Goal: Information Seeking & Learning: Learn about a topic

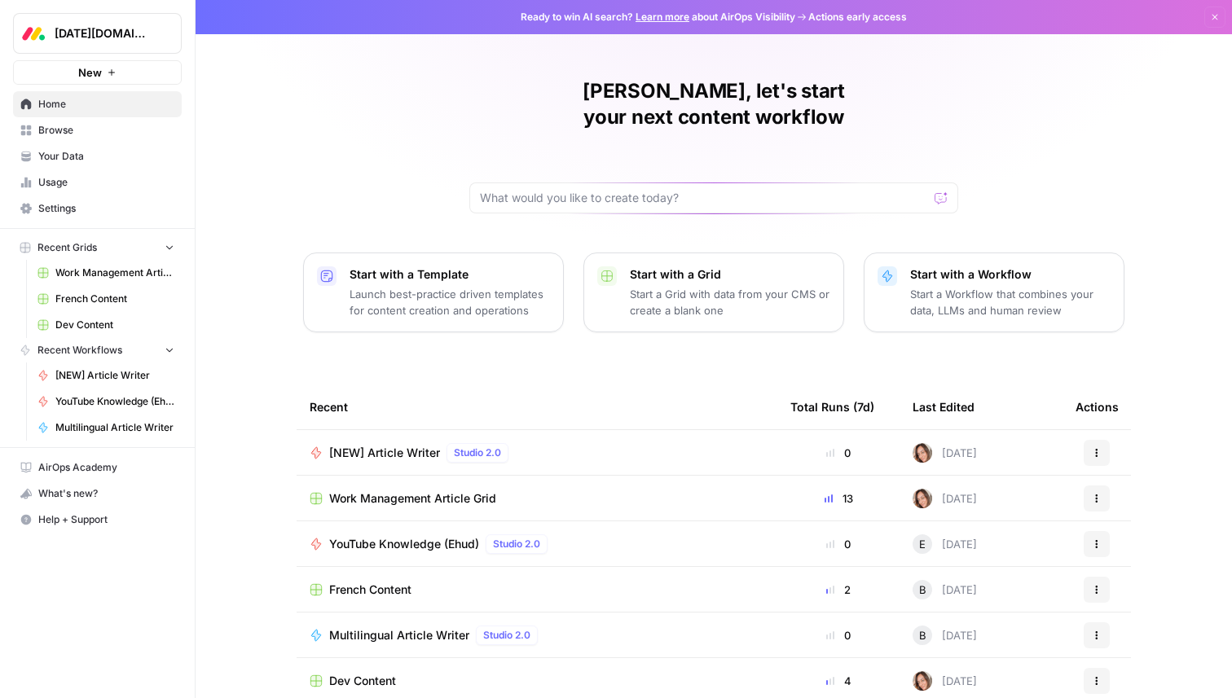
click at [149, 33] on span "[DATE][DOMAIN_NAME]" at bounding box center [104, 33] width 99 height 16
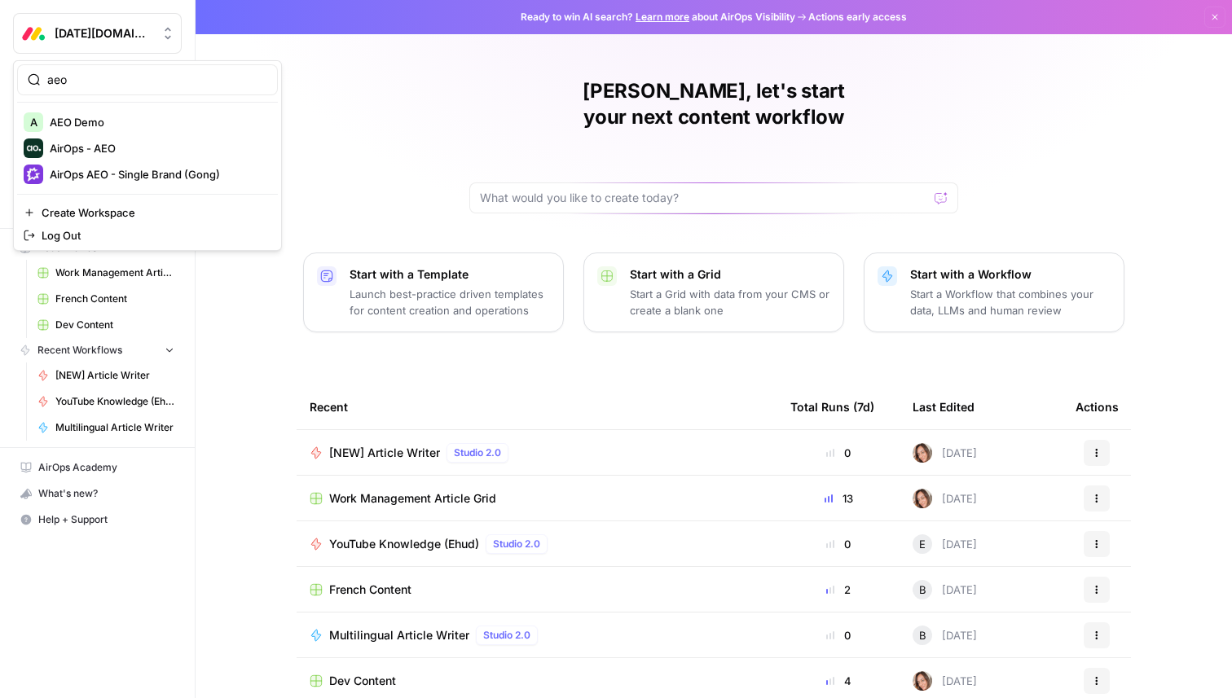
type input "aeo"
click button "AirOps AEO - Single Brand (Gong)" at bounding box center [147, 174] width 261 height 26
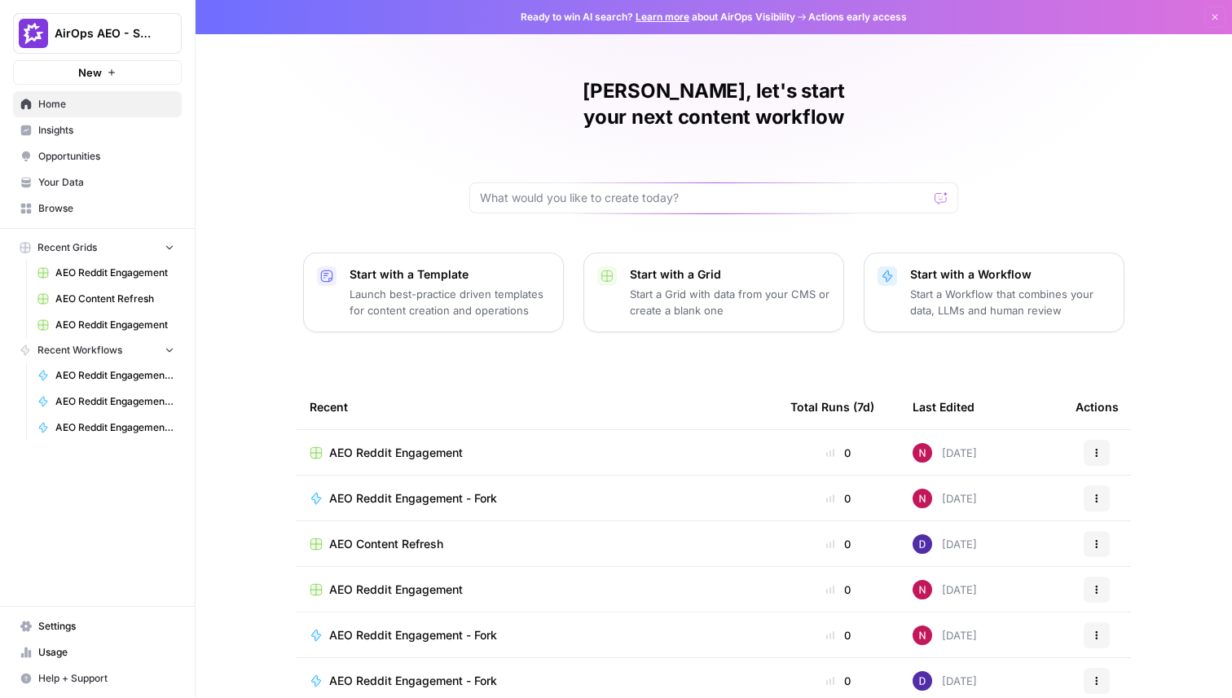
click at [44, 138] on link "Insights" at bounding box center [97, 130] width 169 height 26
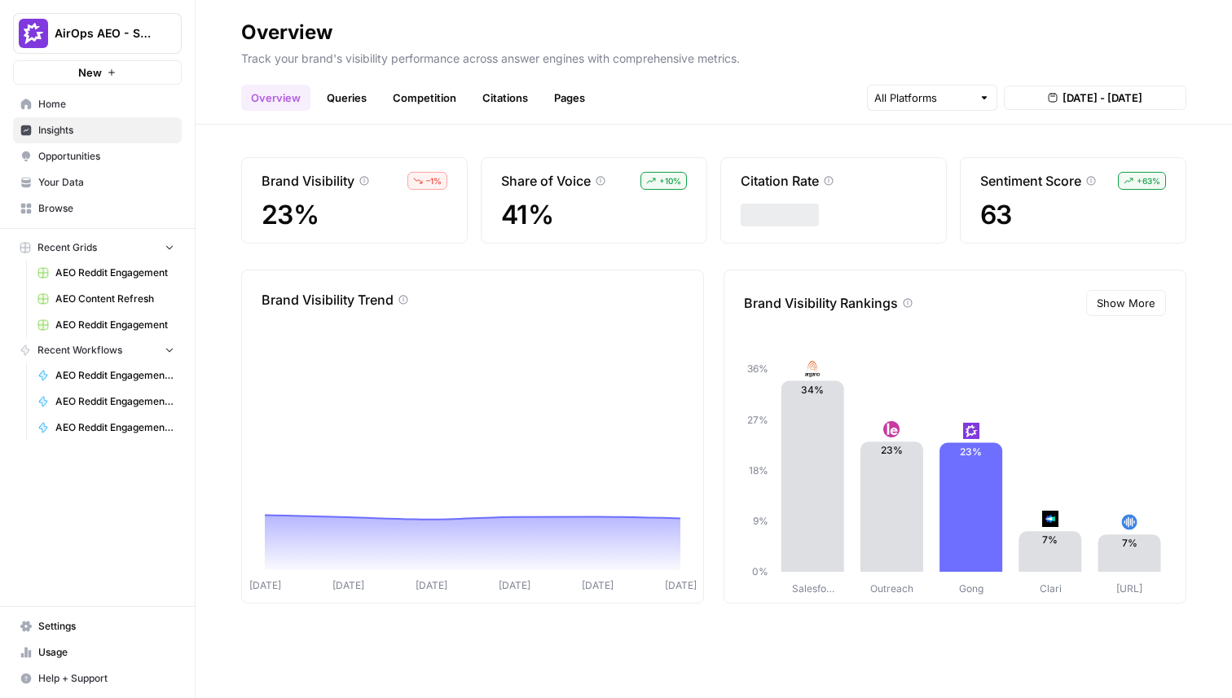
click at [354, 99] on link "Queries" at bounding box center [346, 98] width 59 height 26
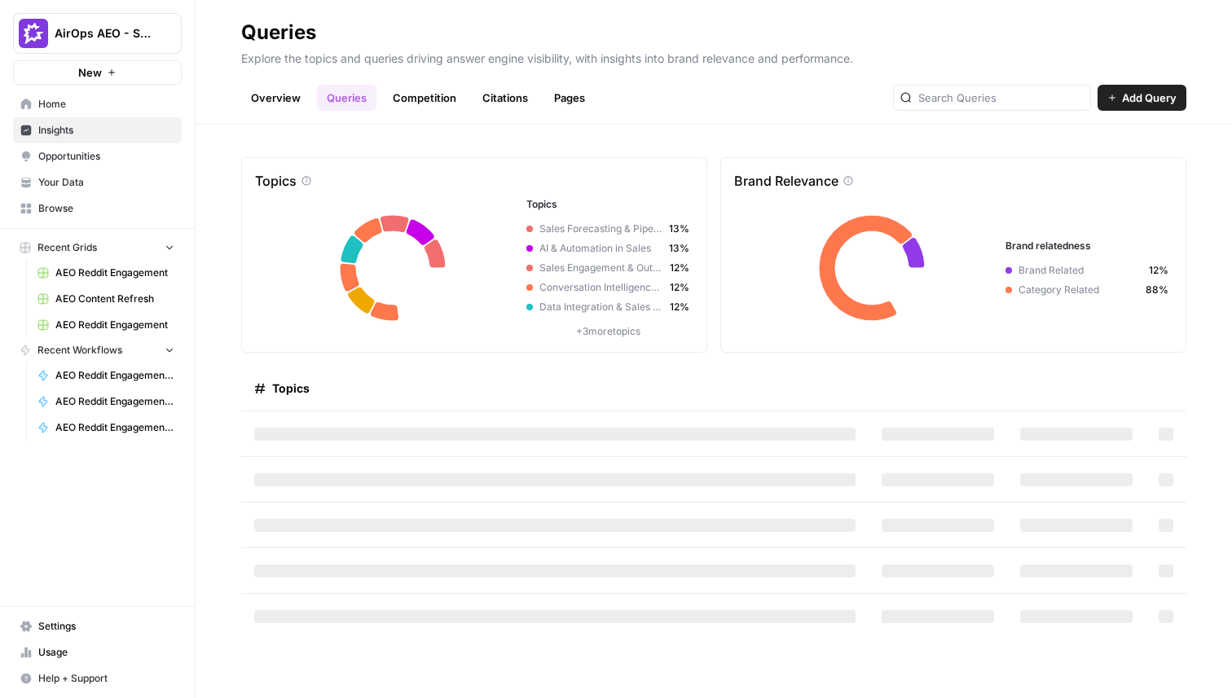
click at [400, 96] on link "Competition" at bounding box center [424, 98] width 83 height 26
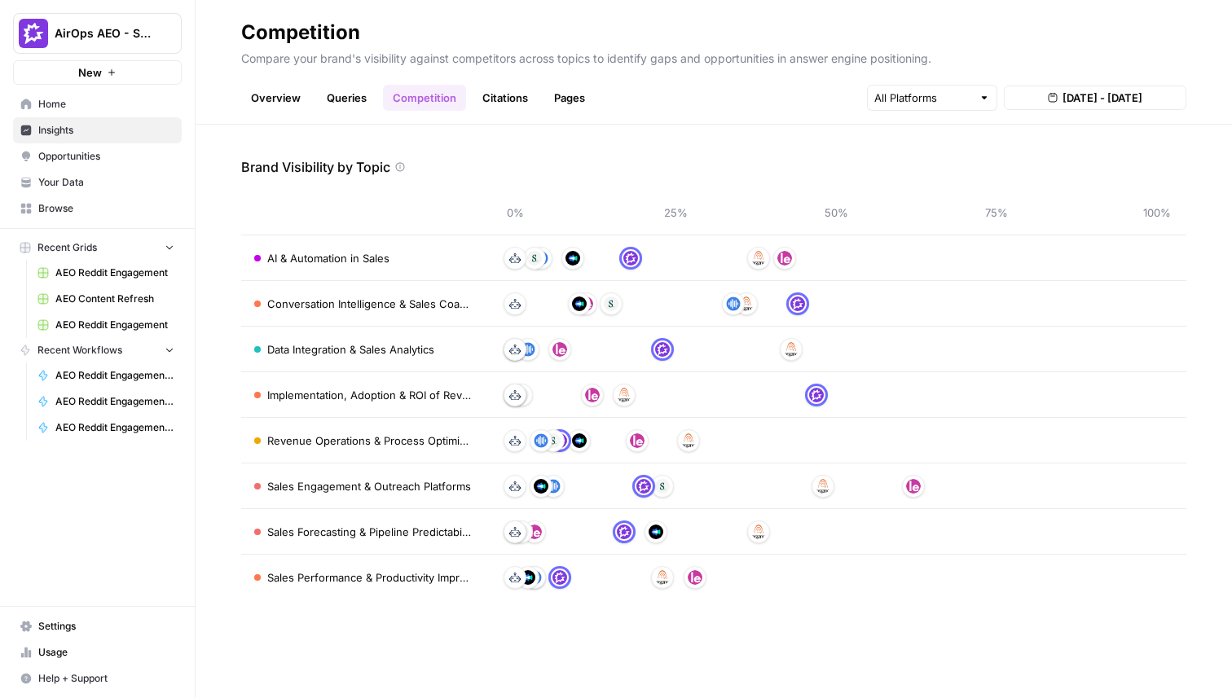
click at [501, 112] on header "Competition Compare your brand's visibility against competitors across topics t…" at bounding box center [714, 62] width 1037 height 125
click at [501, 107] on link "Citations" at bounding box center [505, 98] width 65 height 26
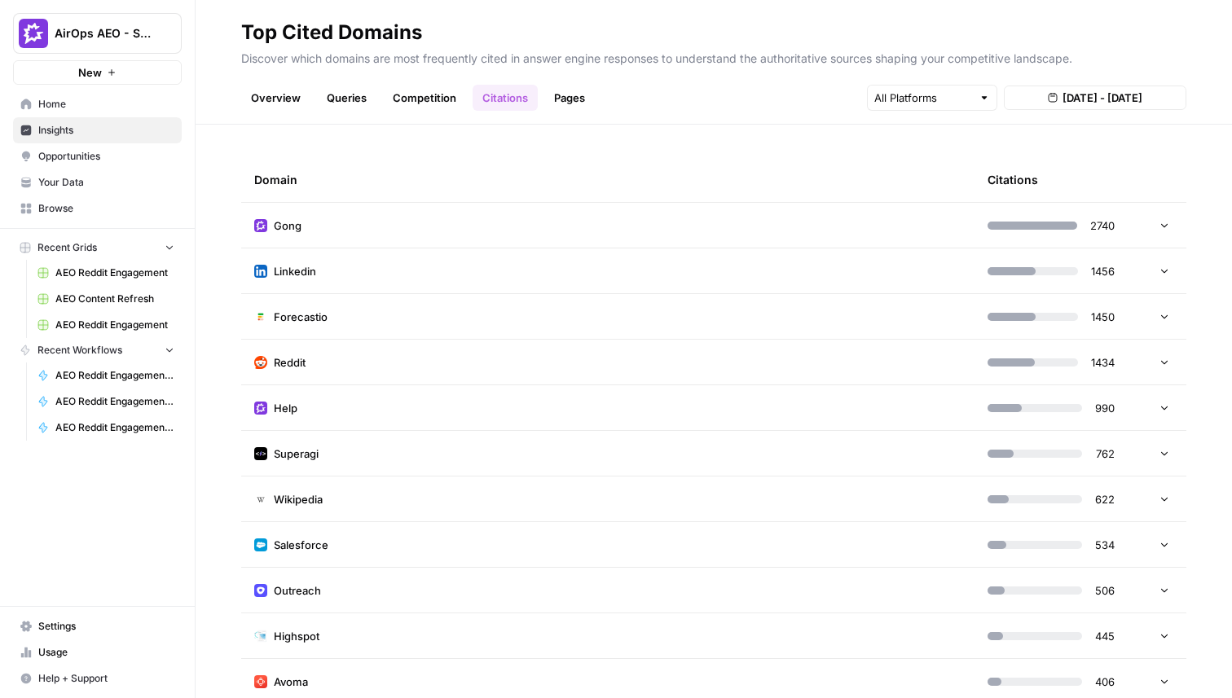
click at [540, 223] on td "Gong" at bounding box center [608, 225] width 734 height 45
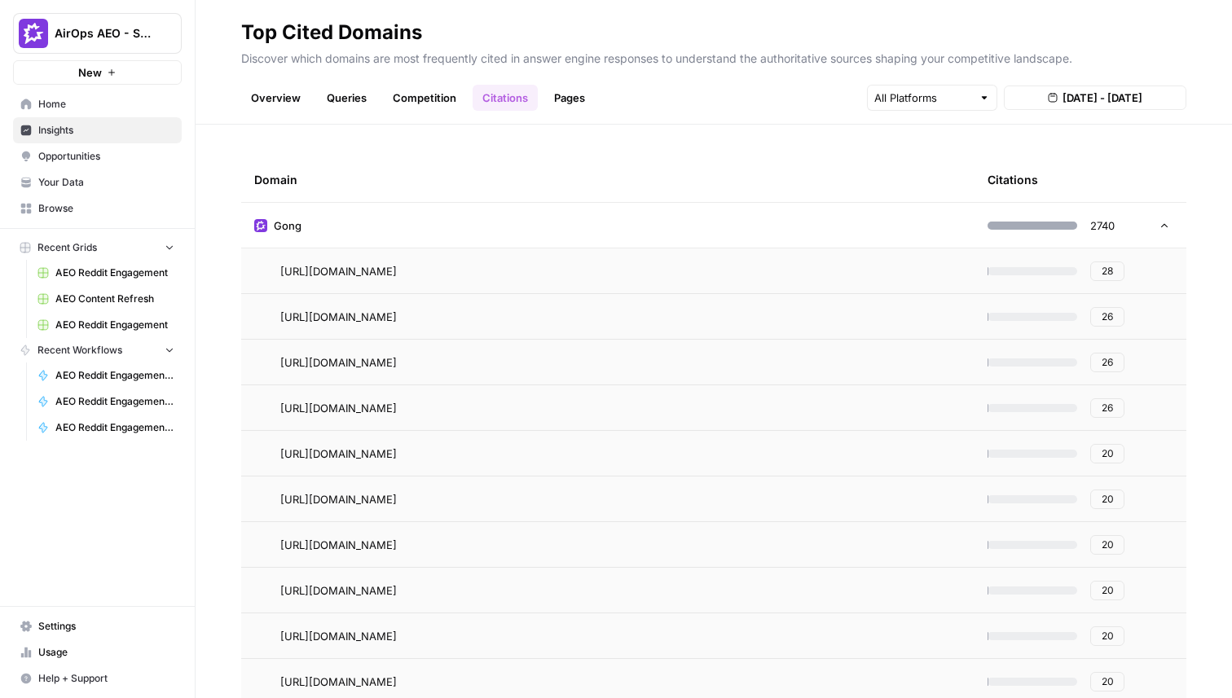
click at [540, 223] on td "Gong" at bounding box center [608, 225] width 734 height 45
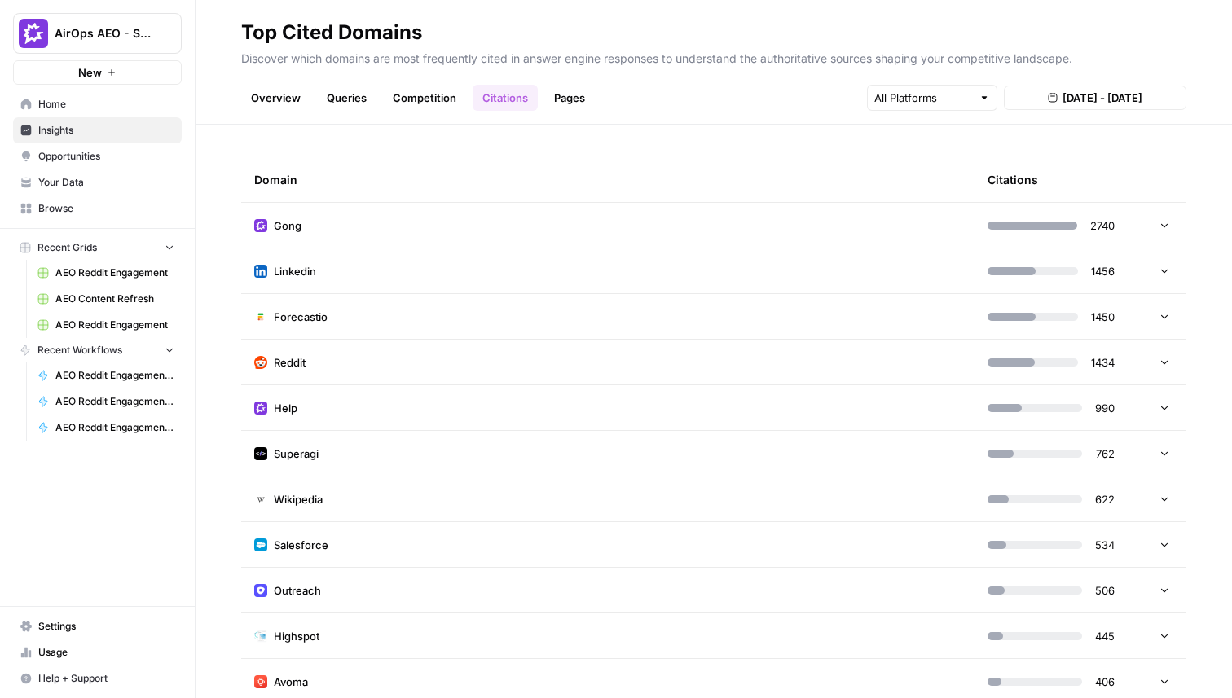
click at [557, 97] on link "Pages" at bounding box center [569, 98] width 51 height 26
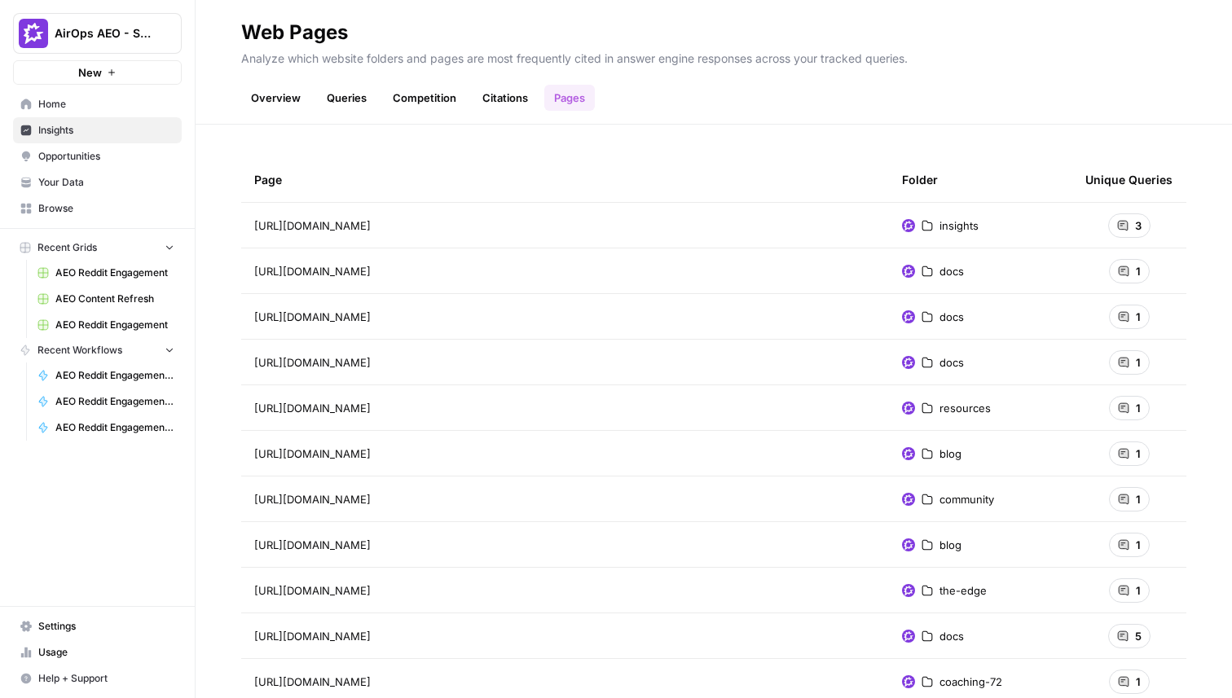
click at [1125, 225] on icon at bounding box center [1123, 226] width 10 height 10
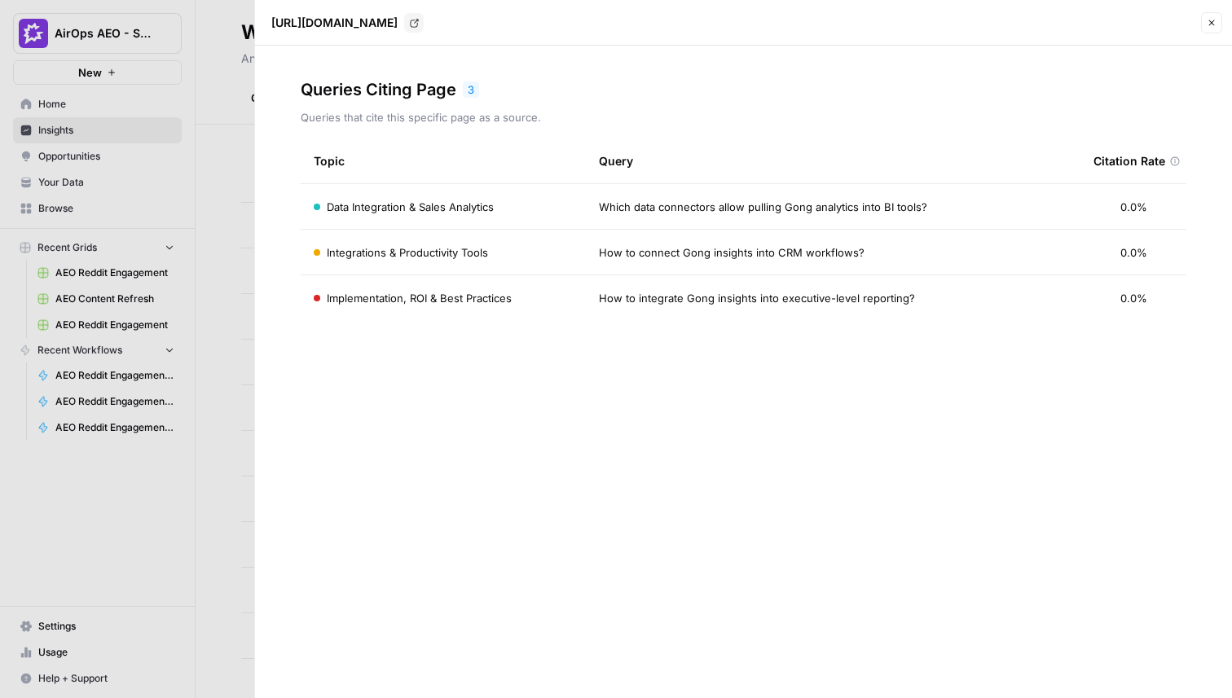
click at [1208, 20] on icon "button" at bounding box center [1212, 23] width 10 height 10
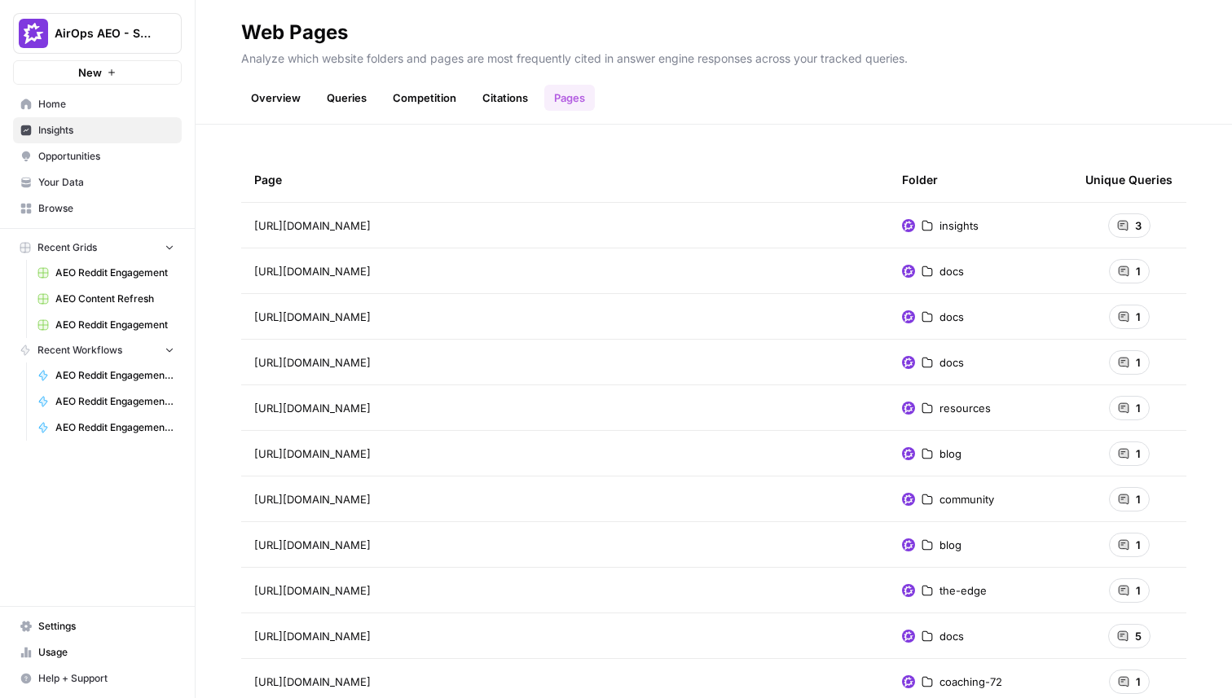
click at [1119, 320] on icon at bounding box center [1123, 316] width 11 height 11
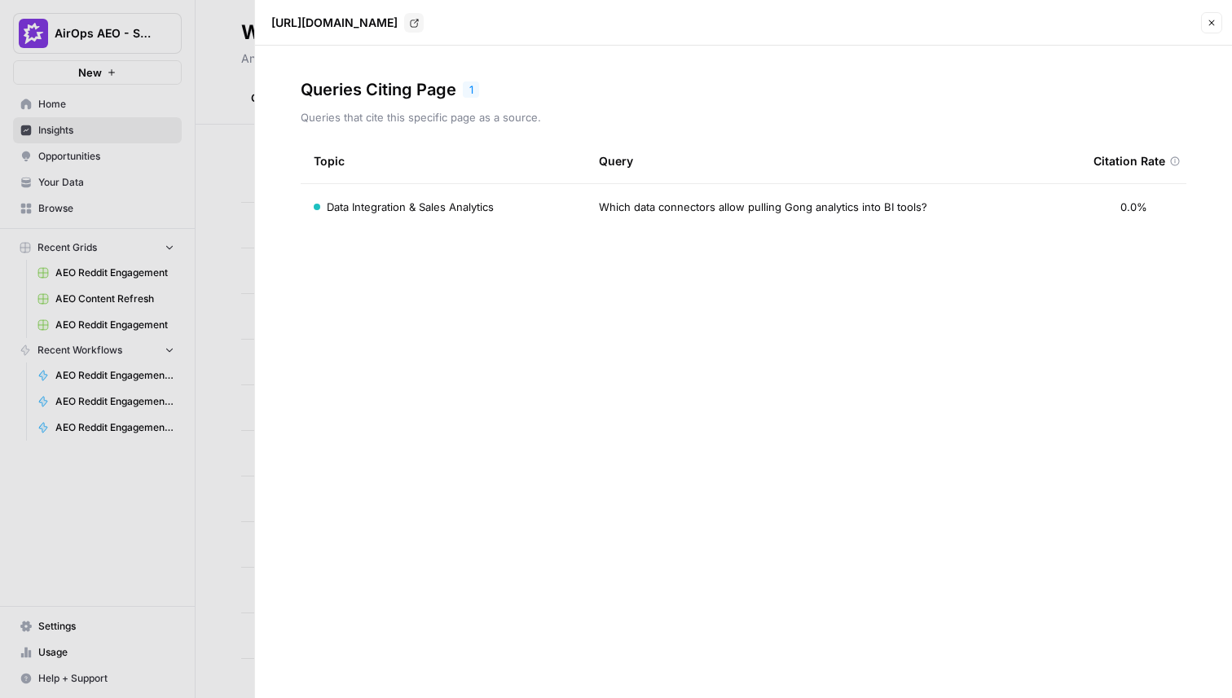
click at [1211, 27] on icon "button" at bounding box center [1212, 23] width 10 height 10
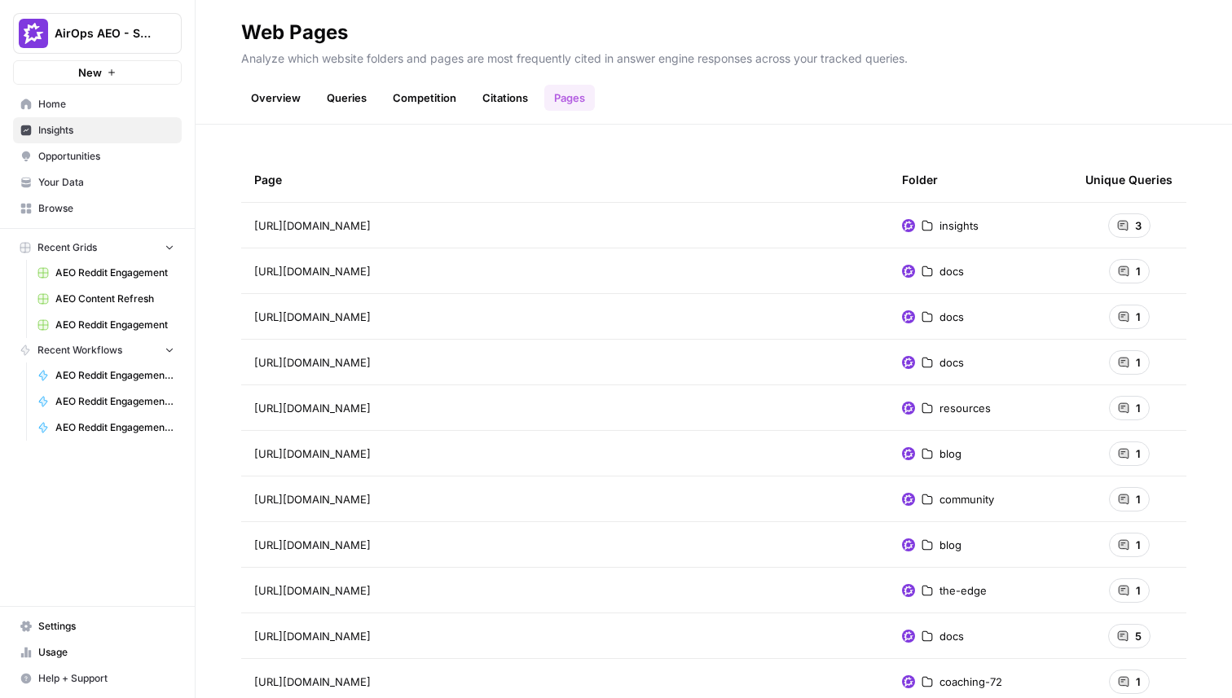
click at [484, 100] on link "Citations" at bounding box center [505, 98] width 65 height 26
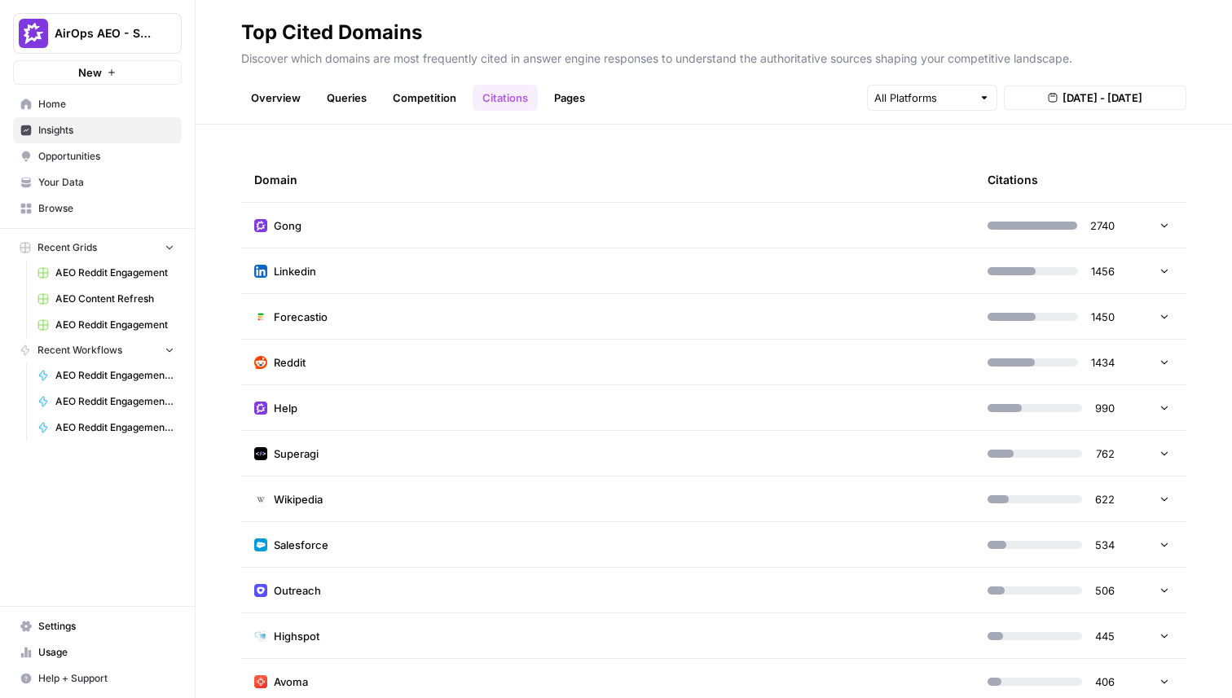
click at [925, 236] on td "Gong" at bounding box center [608, 225] width 734 height 45
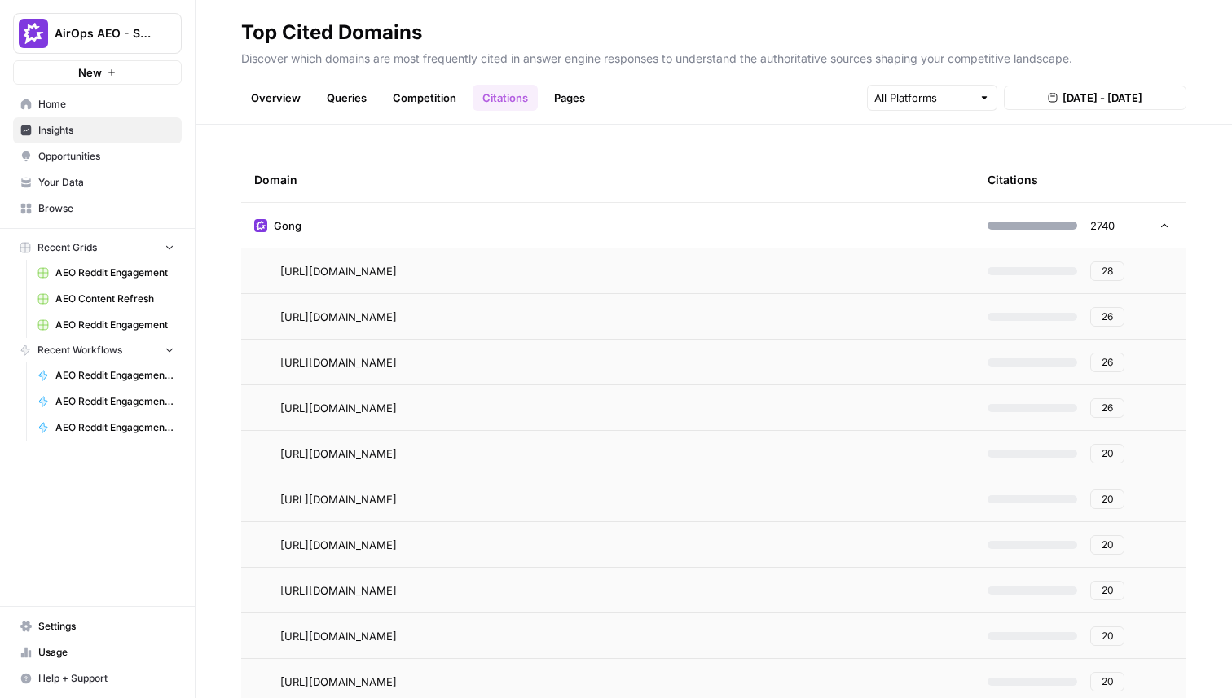
click at [426, 99] on link "Competition" at bounding box center [424, 98] width 83 height 26
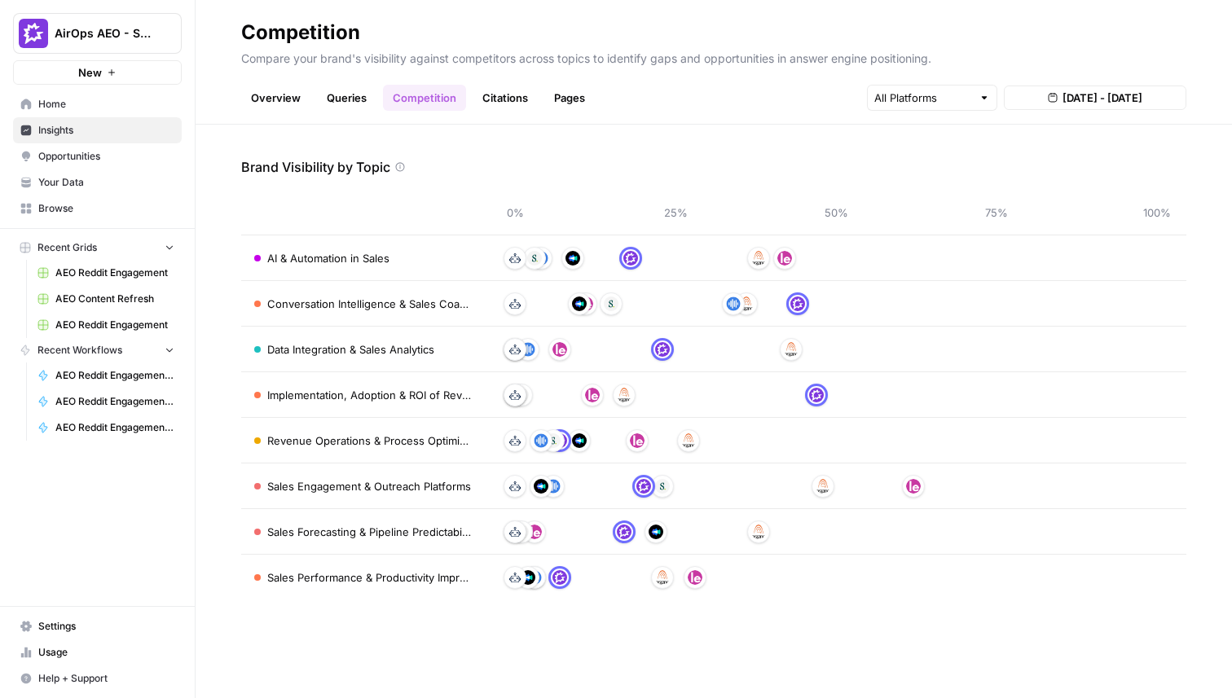
click at [351, 94] on link "Queries" at bounding box center [346, 98] width 59 height 26
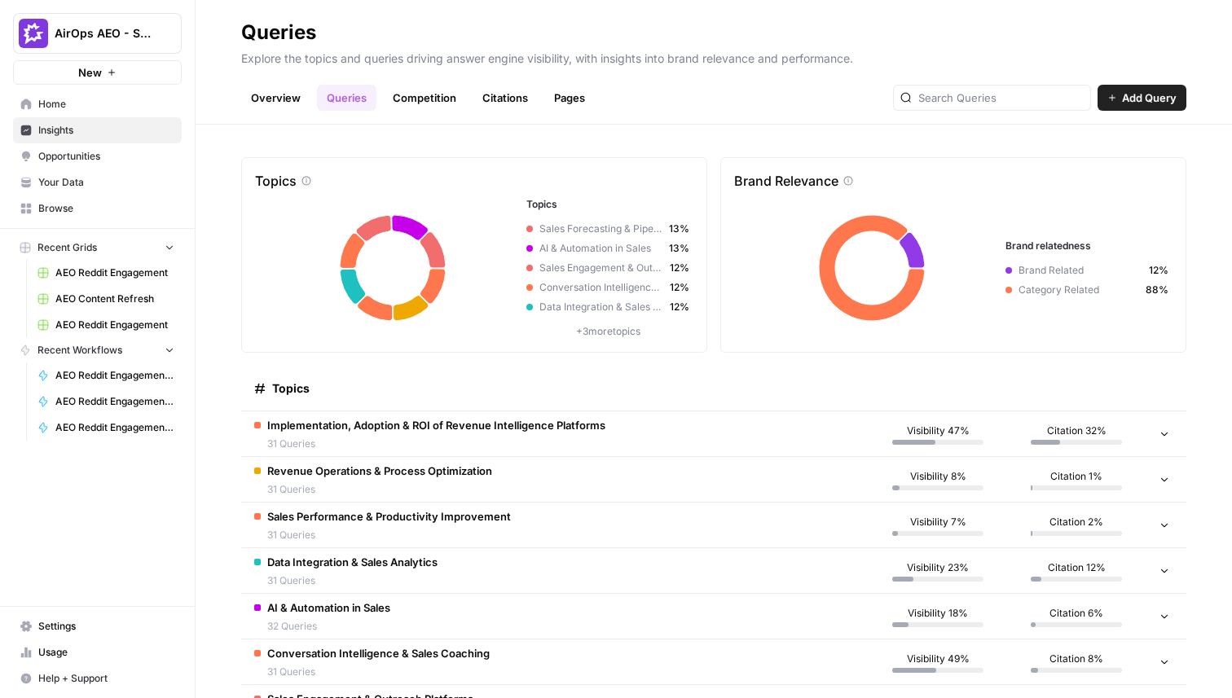
click at [284, 91] on link "Overview" at bounding box center [275, 98] width 69 height 26
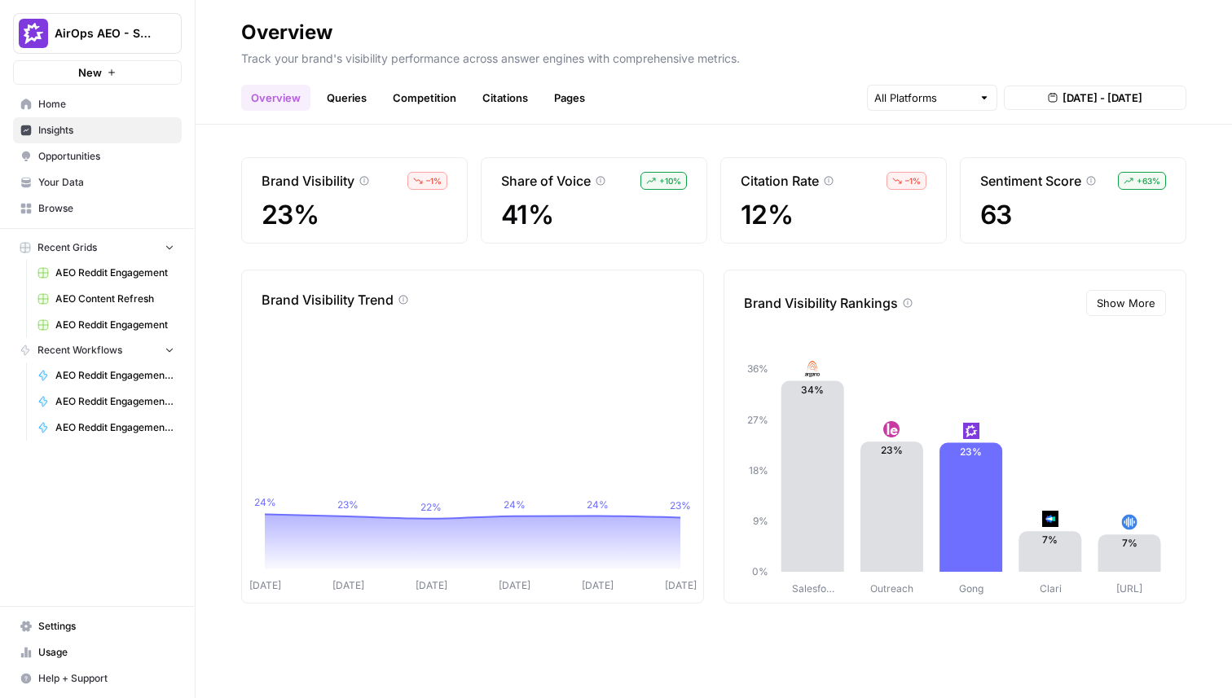
click at [71, 157] on span "Opportunities" at bounding box center [106, 156] width 136 height 15
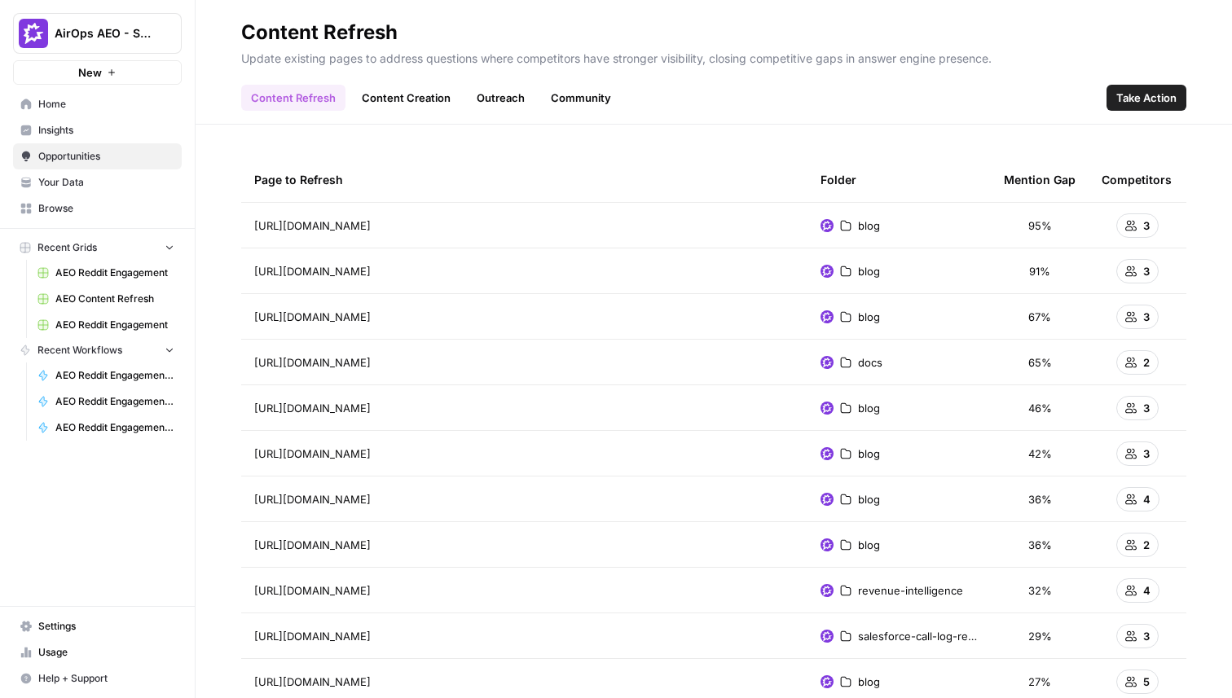
click at [921, 219] on td "blog" at bounding box center [899, 225] width 183 height 45
click at [403, 107] on link "Content Creation" at bounding box center [406, 98] width 108 height 26
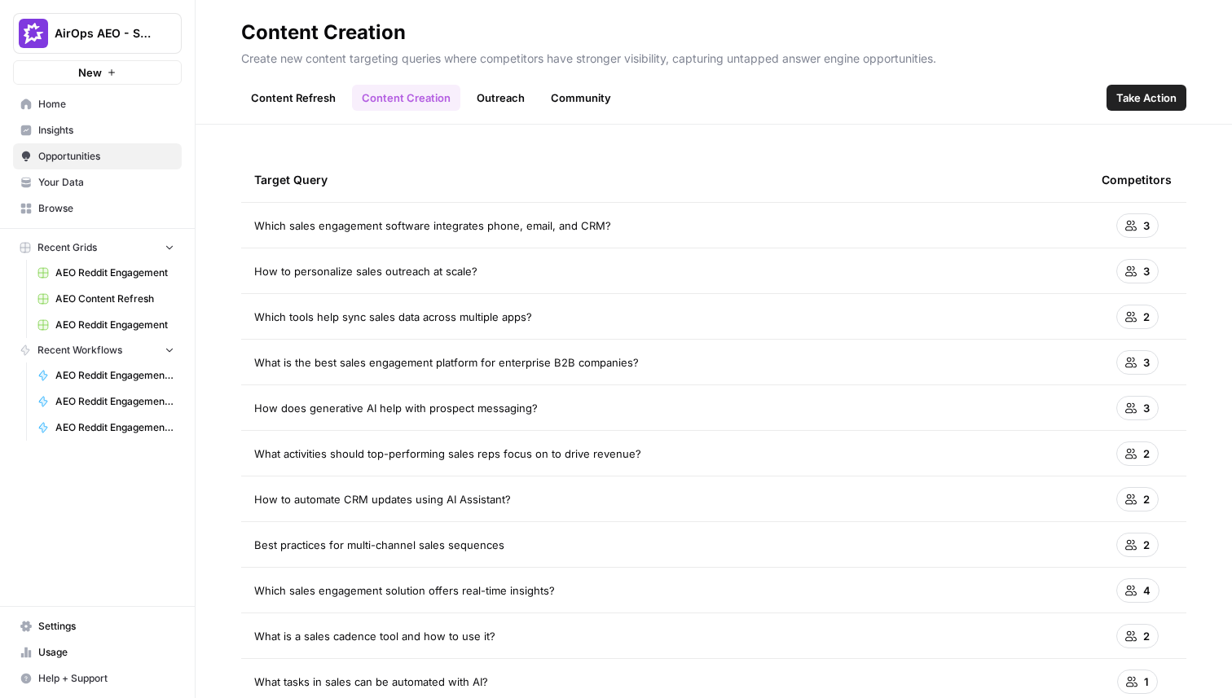
click at [1130, 262] on div "3" at bounding box center [1138, 271] width 42 height 24
click at [1130, 269] on icon at bounding box center [1131, 271] width 11 height 11
